Goal: Information Seeking & Learning: Check status

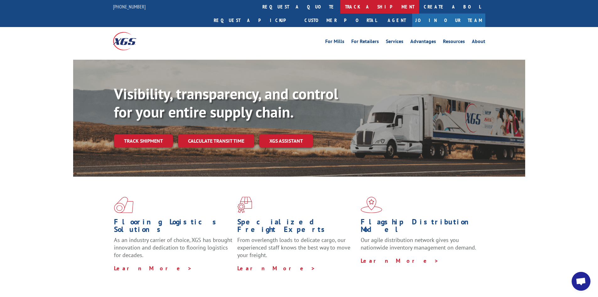
click at [340, 7] on link "track a shipment" at bounding box center [379, 7] width 79 height 14
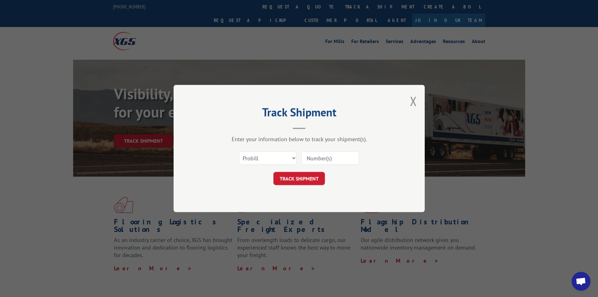
drag, startPoint x: 315, startPoint y: 160, endPoint x: 315, endPoint y: 165, distance: 5.3
click at [315, 160] on input at bounding box center [331, 157] width 58 height 13
paste input "17592790"
type input "17592790"
click at [308, 175] on button "TRACK SHIPMENT" at bounding box center [300, 178] width 52 height 13
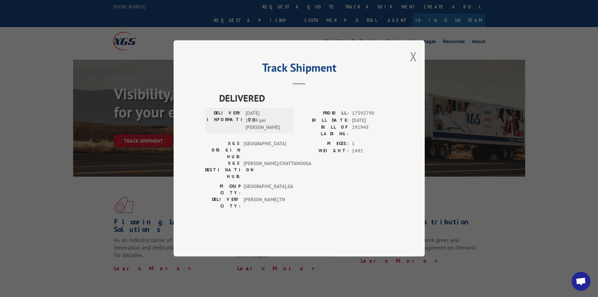
click at [269, 165] on span "AVERITT/CHATTANOOGA" at bounding box center [265, 170] width 42 height 20
click at [548, 119] on div "Track Shipment DELIVERED DELIVERY INFORMATION: 09/09/2025 12:14 pm Stacey PROBI…" at bounding box center [299, 148] width 598 height 297
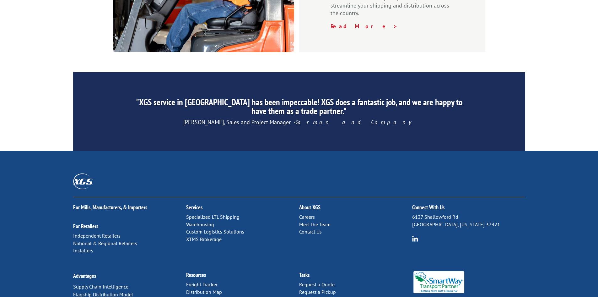
scroll to position [946, 0]
click at [210, 289] on link "Distribution Map" at bounding box center [204, 292] width 36 height 6
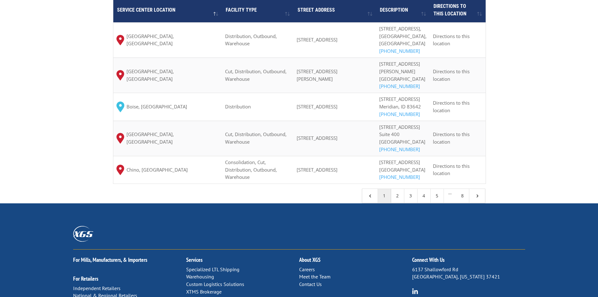
scroll to position [565, 0]
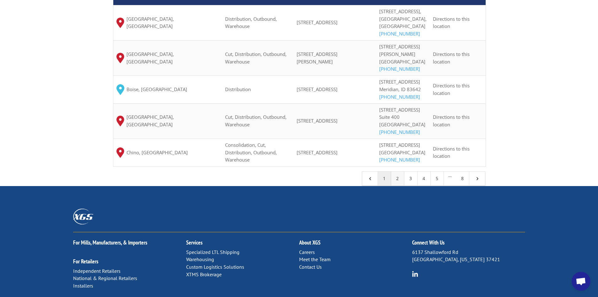
click at [399, 185] on link "2" at bounding box center [397, 178] width 13 height 14
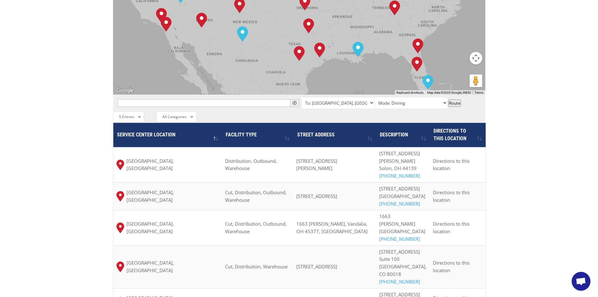
scroll to position [408, 0]
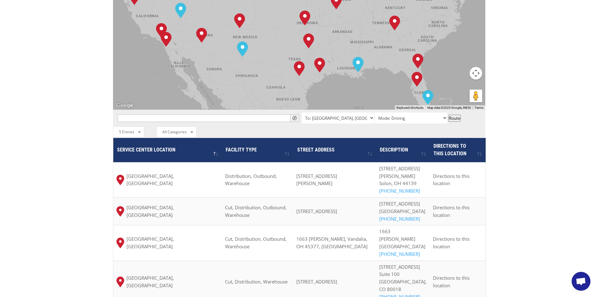
click at [541, 65] on div "The most powerful map in the flooring industry. Our nationwide network lets you…" at bounding box center [299, 54] width 598 height 593
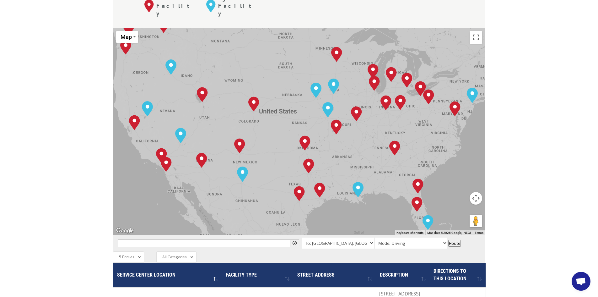
scroll to position [283, 0]
